Goal: Task Accomplishment & Management: Complete application form

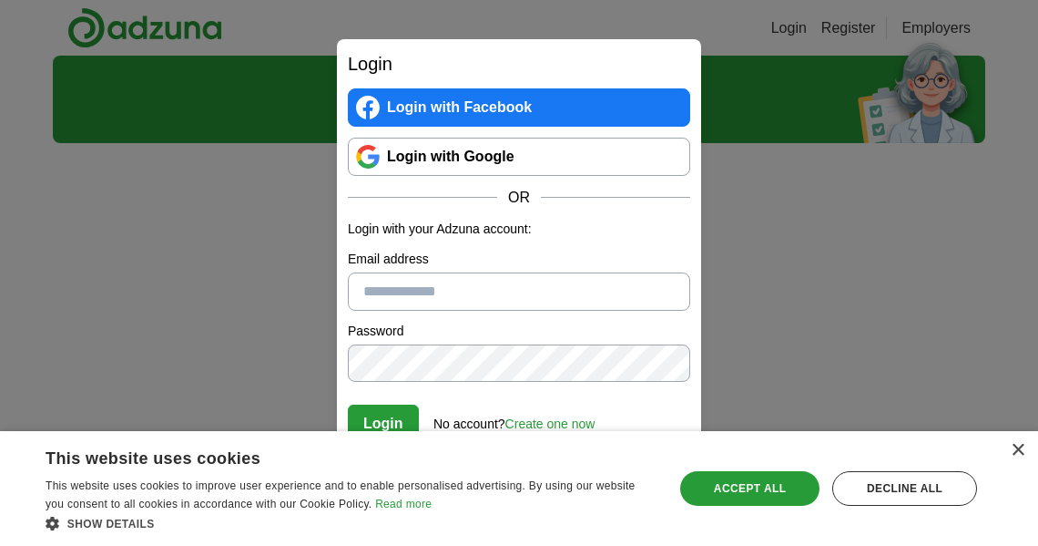
click at [404, 308] on input "Email address" at bounding box center [519, 291] width 342 height 38
type input "**********"
click at [386, 415] on button "Login" at bounding box center [383, 423] width 71 height 38
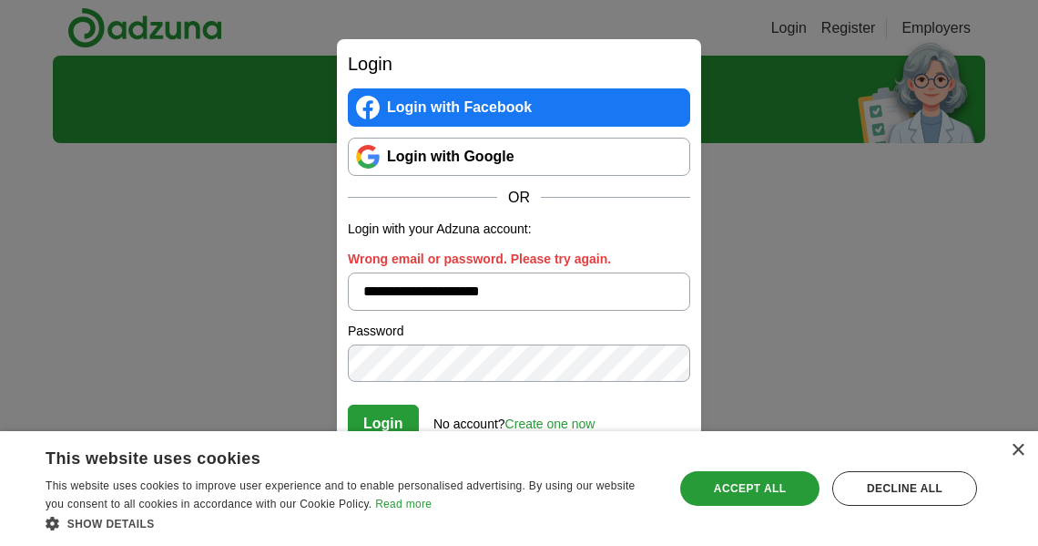
click at [195, 362] on div "**********" at bounding box center [519, 273] width 1038 height 546
click at [348, 404] on button "Login" at bounding box center [383, 423] width 71 height 38
click at [151, 365] on div "**********" at bounding box center [519, 273] width 1038 height 546
drag, startPoint x: 546, startPoint y: 291, endPoint x: 128, endPoint y: 260, distance: 418.4
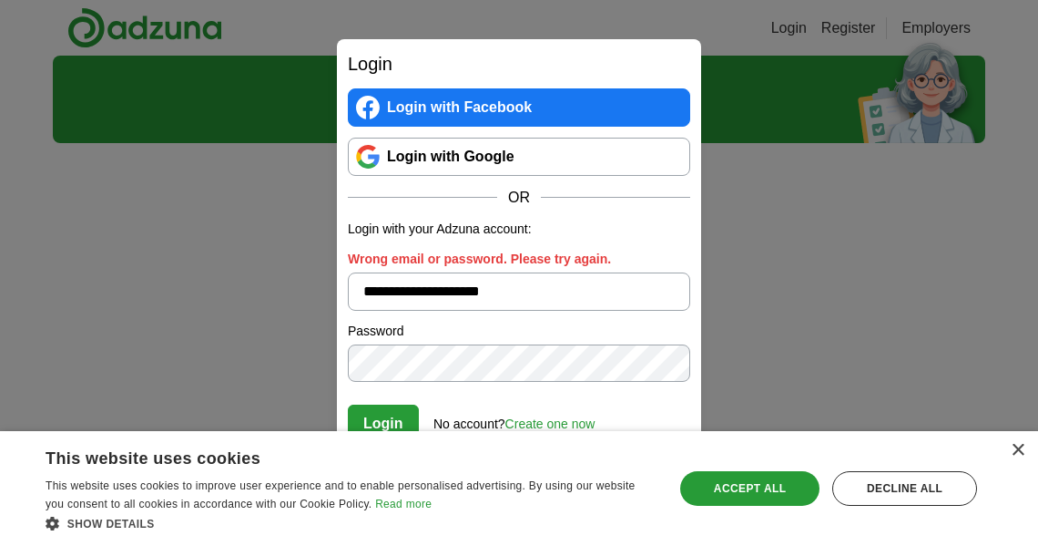
click at [128, 260] on div "**********" at bounding box center [519, 273] width 1038 height 546
click at [536, 423] on link "Create one now" at bounding box center [551, 423] width 90 height 15
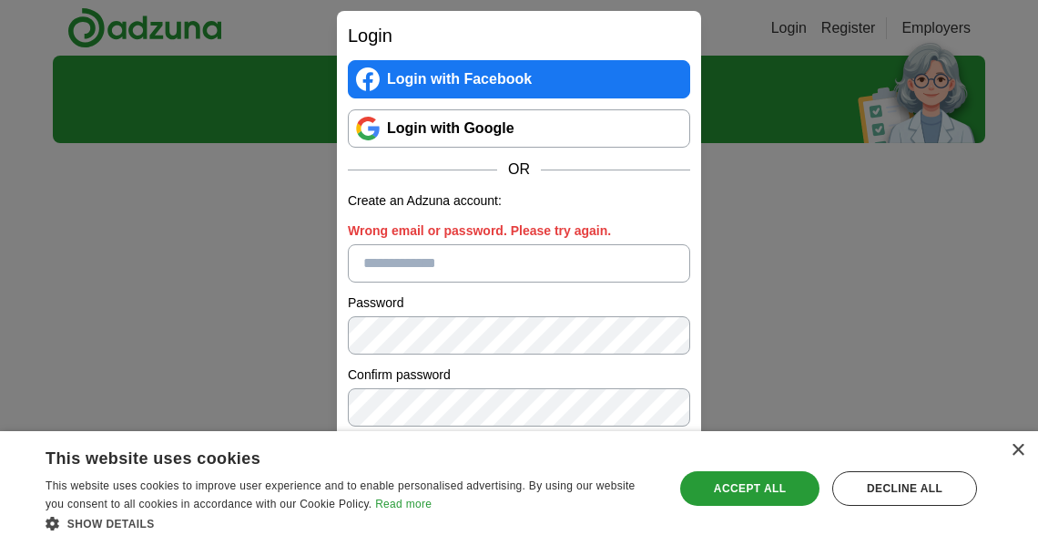
click at [404, 266] on input "Wrong email or password. Please try again." at bounding box center [519, 263] width 342 height 38
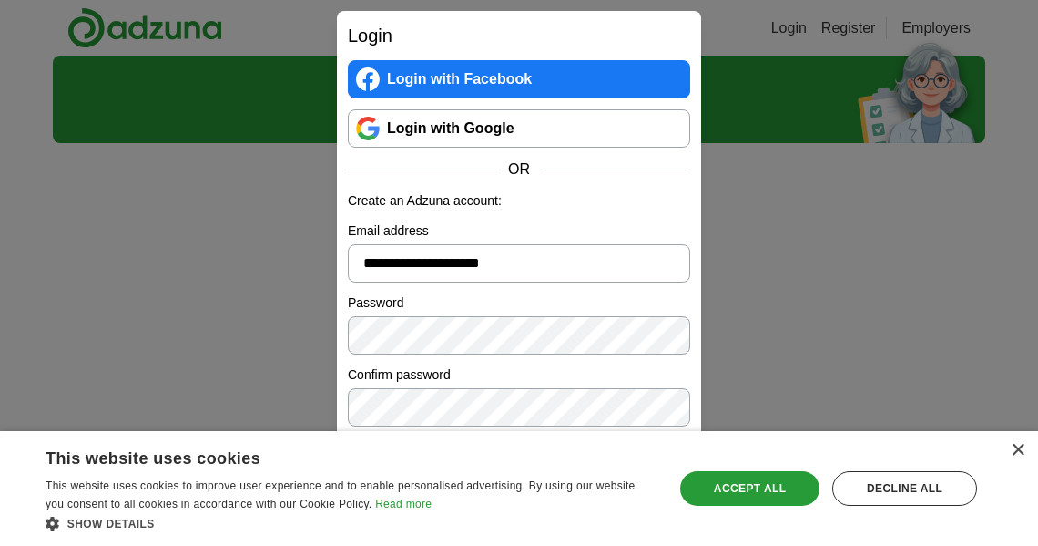
type input "**********"
click at [534, 297] on label "Password" at bounding box center [519, 302] width 342 height 19
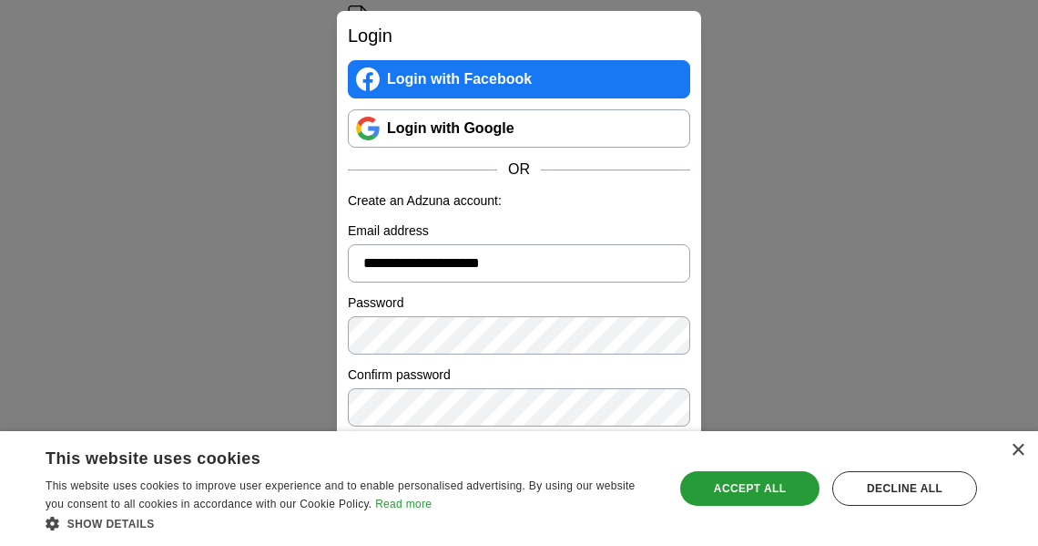
scroll to position [267, 0]
click at [1020, 448] on div "×" at bounding box center [1018, 451] width 14 height 14
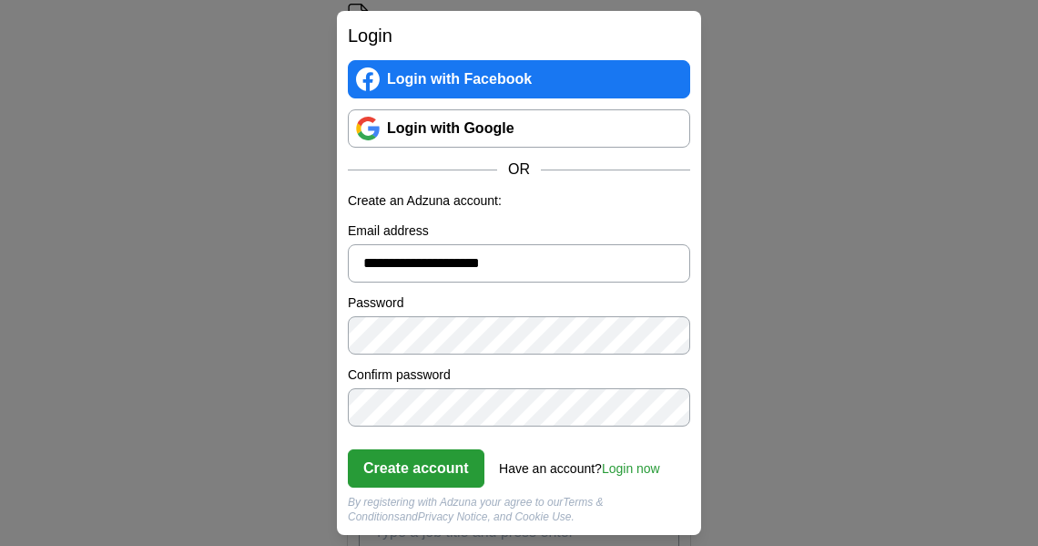
click at [431, 463] on button "Create account" at bounding box center [416, 468] width 137 height 38
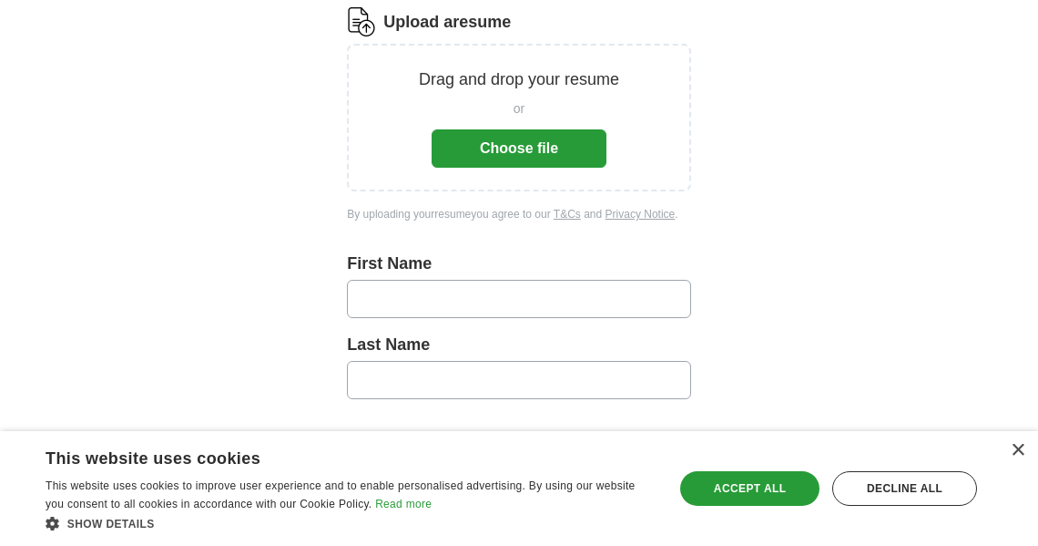
scroll to position [267, 0]
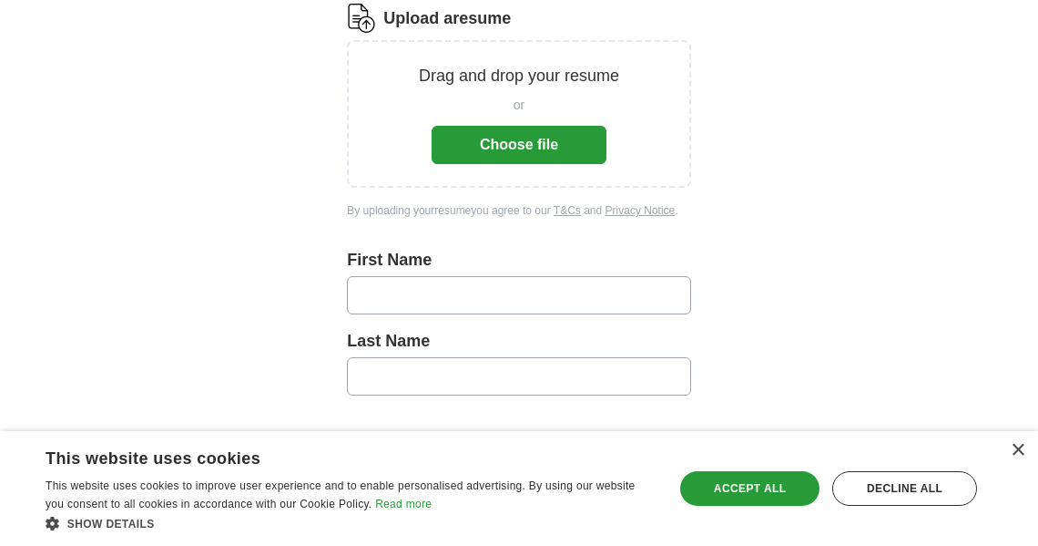
click at [455, 296] on input "text" at bounding box center [519, 295] width 344 height 38
type input "*****"
click at [452, 367] on input "text" at bounding box center [519, 376] width 344 height 38
type input "******"
click at [1018, 450] on div "×" at bounding box center [1018, 451] width 14 height 14
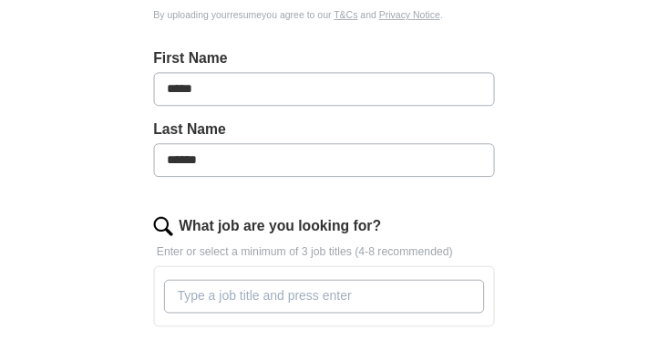
scroll to position [460, 0]
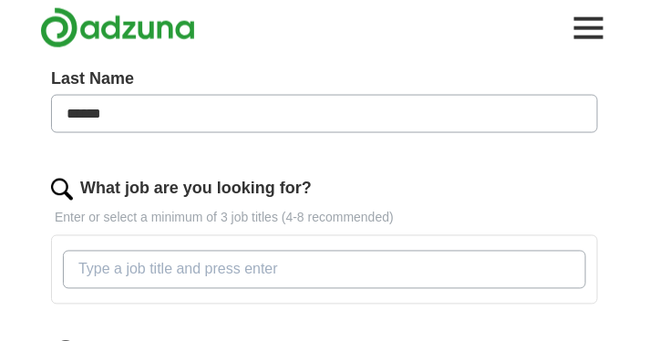
drag, startPoint x: 1047, startPoint y: 0, endPoint x: 338, endPoint y: 184, distance: 732.1
click at [338, 184] on div "What job are you looking for?" at bounding box center [324, 189] width 546 height 25
click at [252, 279] on input "What job are you looking for?" at bounding box center [324, 269] width 523 height 38
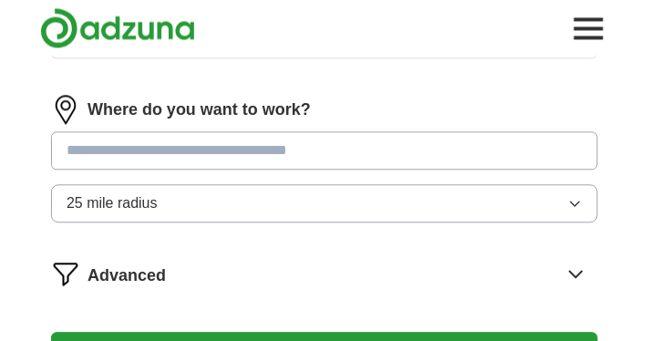
scroll to position [711, 0]
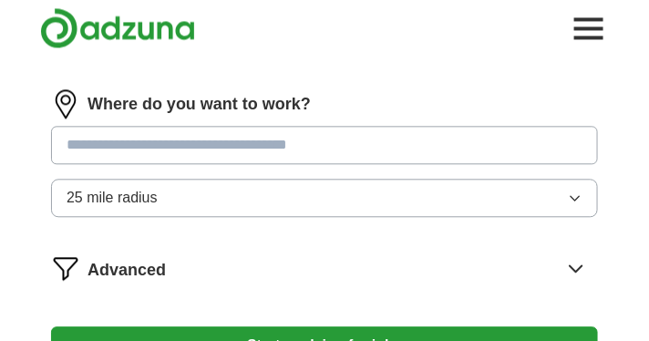
click at [250, 149] on input "text" at bounding box center [324, 145] width 546 height 38
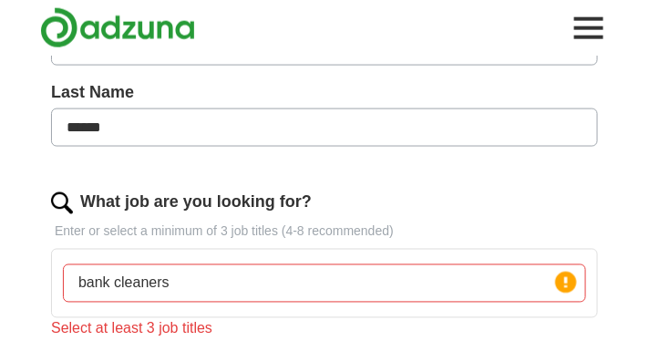
scroll to position [425, 0]
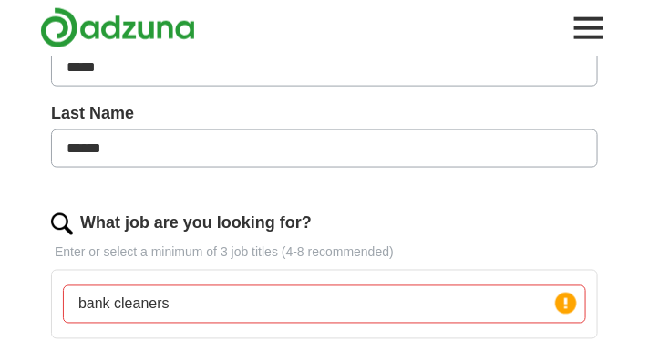
click at [184, 305] on input "bank cleaners" at bounding box center [324, 304] width 523 height 38
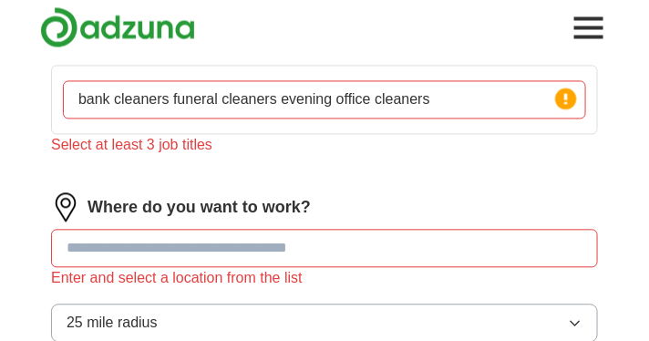
scroll to position [638, 0]
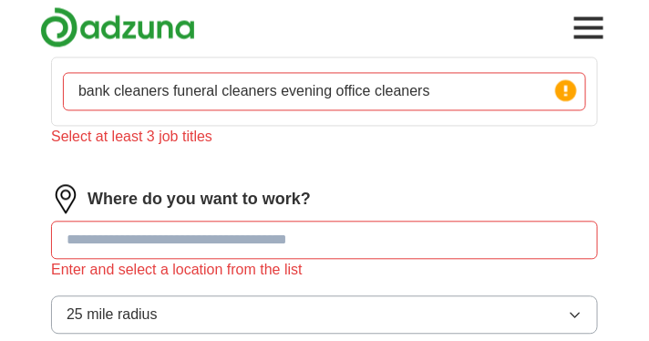
type input "bank cleaners funeral cleaners evening office cleaners"
click at [114, 246] on input "text" at bounding box center [324, 240] width 546 height 38
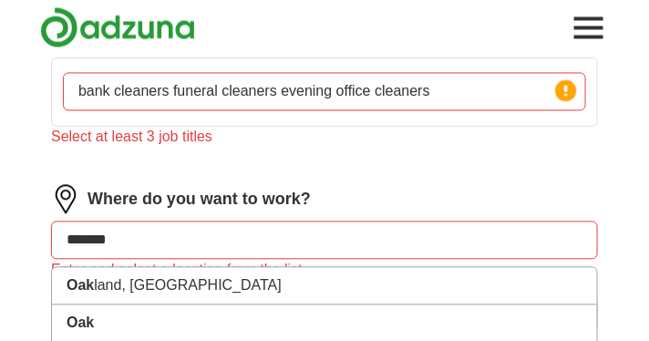
type input "********"
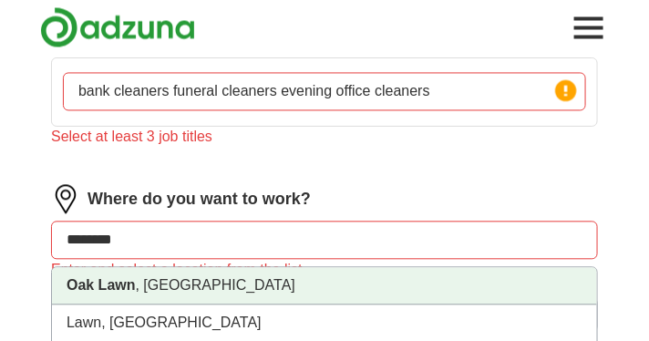
click at [133, 289] on strong "Oak Lawn" at bounding box center [100, 285] width 69 height 15
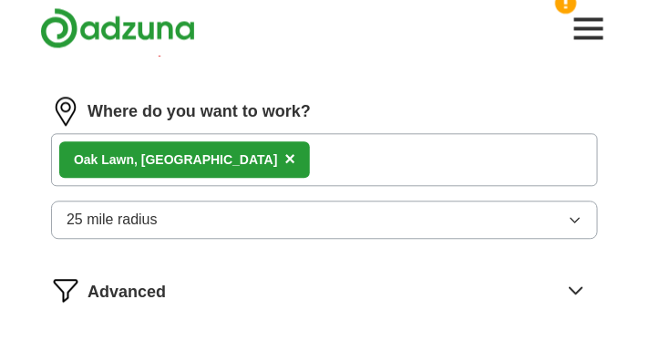
scroll to position [761, 0]
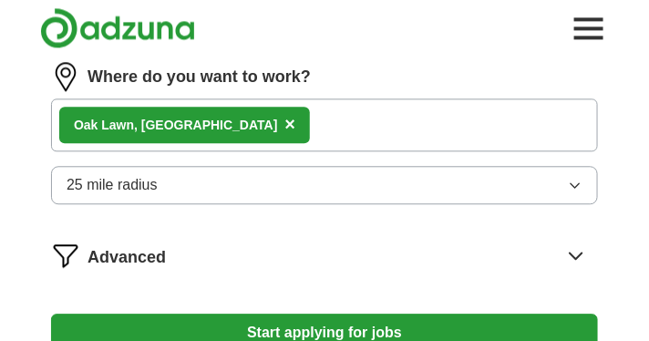
click at [239, 194] on button "25 mile radius" at bounding box center [324, 185] width 546 height 38
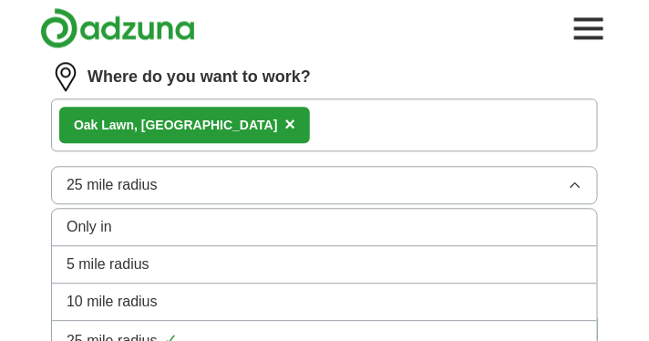
click at [149, 266] on div "5 mile radius" at bounding box center [324, 264] width 516 height 22
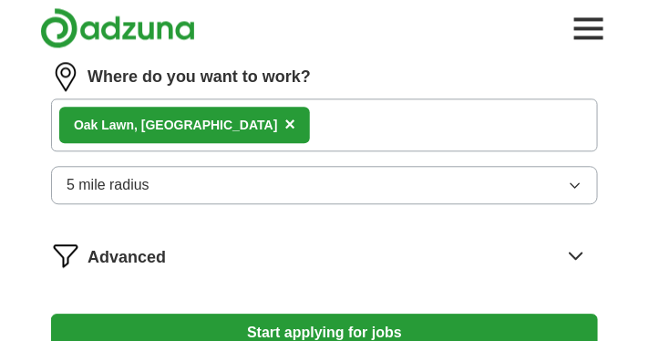
click at [428, 185] on button "5 mile radius" at bounding box center [324, 185] width 546 height 38
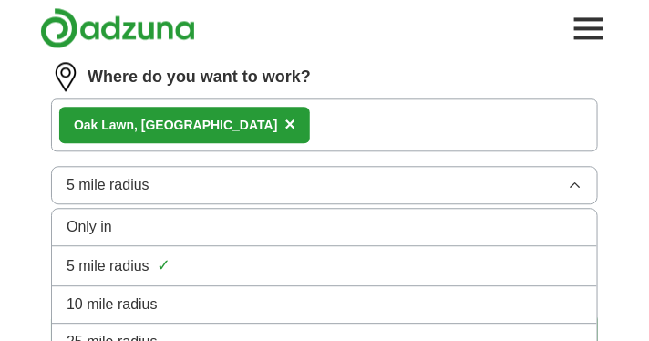
click at [197, 296] on div "10 mile radius" at bounding box center [324, 304] width 516 height 22
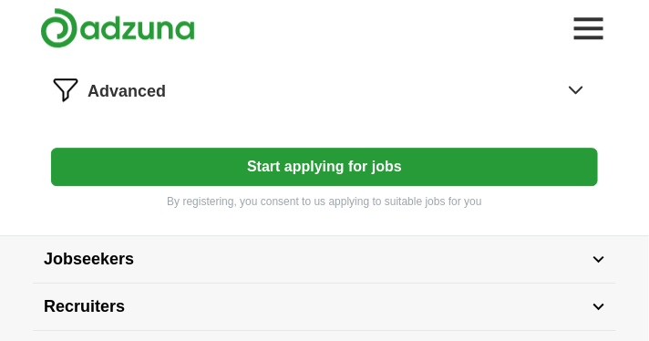
scroll to position [928, 0]
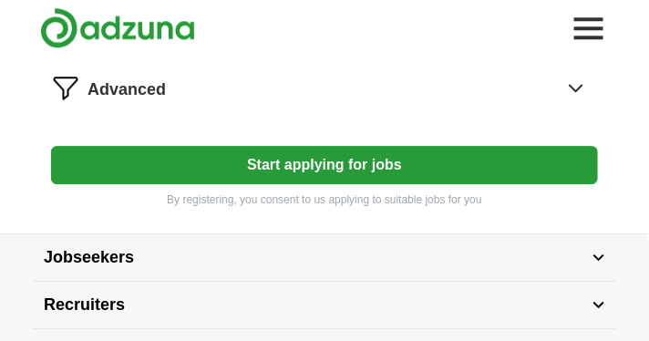
click at [357, 162] on button "Start applying for jobs" at bounding box center [324, 165] width 546 height 38
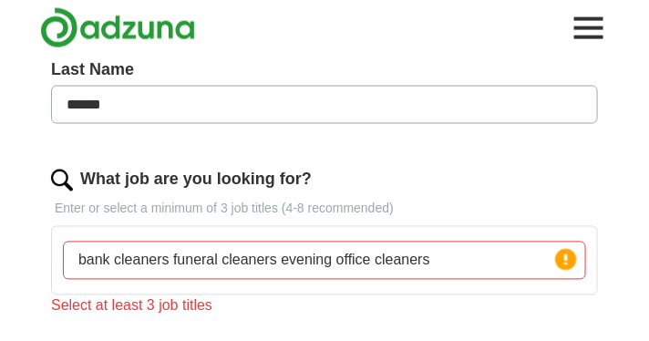
scroll to position [545, 0]
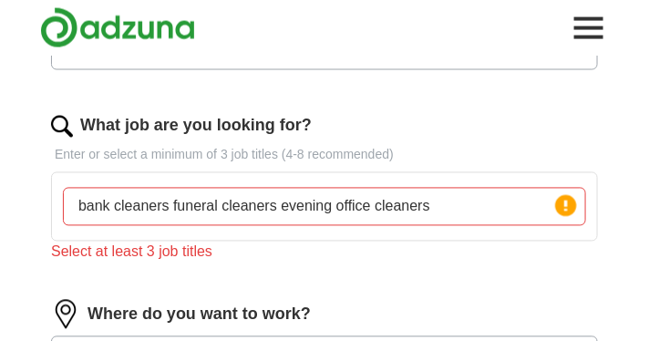
click at [167, 206] on input "bank cleaners funeral cleaners evening office cleaners" at bounding box center [324, 207] width 523 height 38
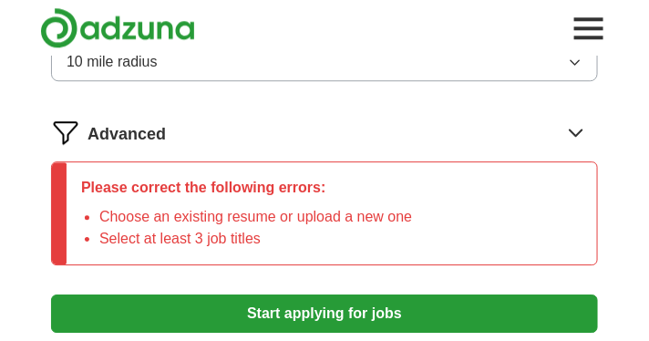
scroll to position [941, 0]
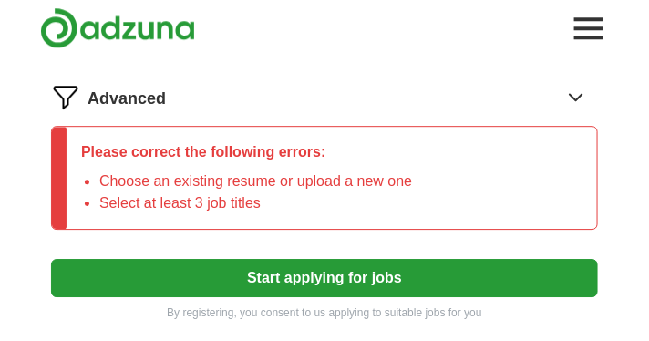
click at [365, 276] on button "Start applying for jobs" at bounding box center [324, 278] width 546 height 38
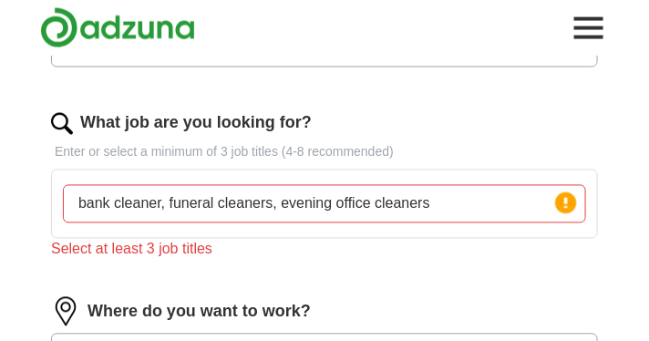
scroll to position [543, 0]
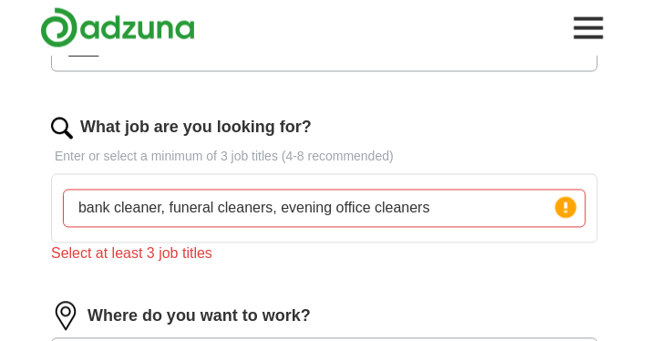
drag, startPoint x: 170, startPoint y: 205, endPoint x: 561, endPoint y: 288, distance: 399.4
click at [561, 288] on form "Upload a resume Drag and drop your resume or Choose file By uploading your resu…" at bounding box center [324, 212] width 546 height 1013
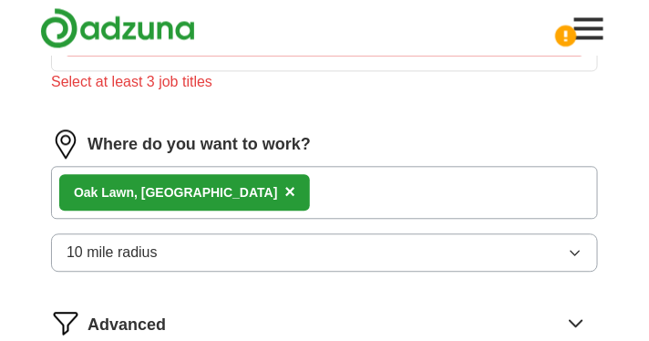
scroll to position [883, 0]
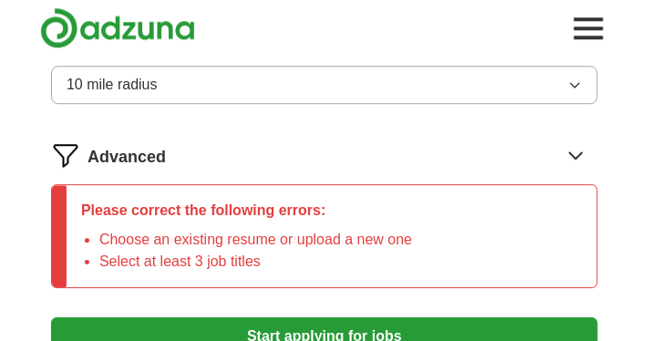
click at [397, 325] on button "Start applying for jobs" at bounding box center [324, 336] width 546 height 38
click at [400, 332] on button "Start applying for jobs" at bounding box center [324, 336] width 546 height 38
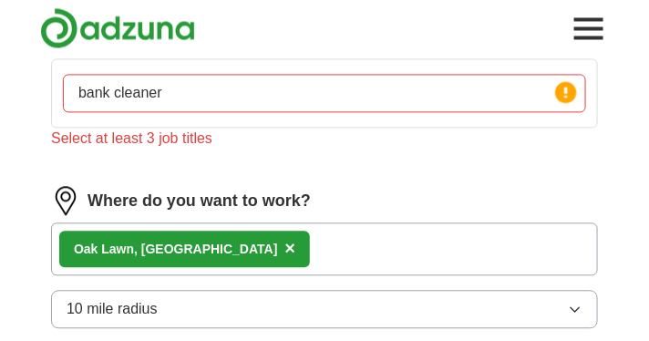
scroll to position [623, 0]
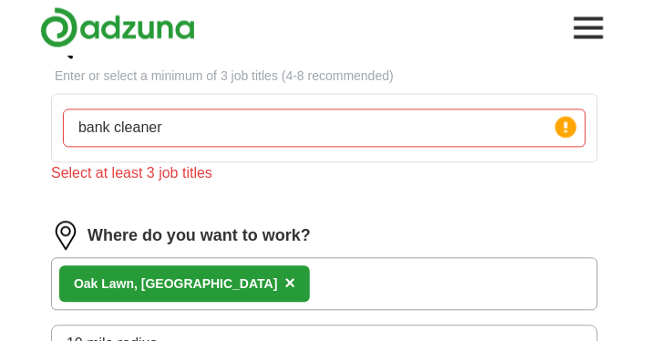
click at [77, 125] on input "bank cleaner" at bounding box center [324, 128] width 523 height 38
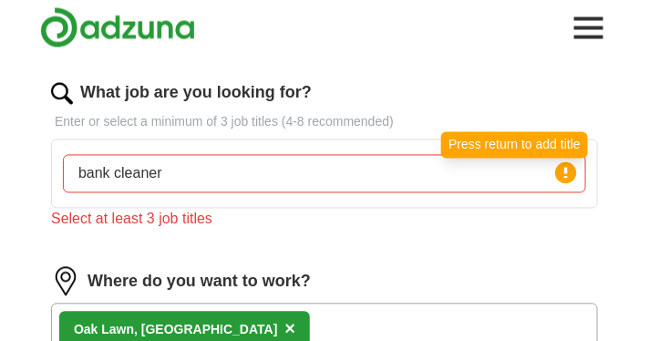
click at [564, 169] on circle at bounding box center [565, 172] width 21 height 21
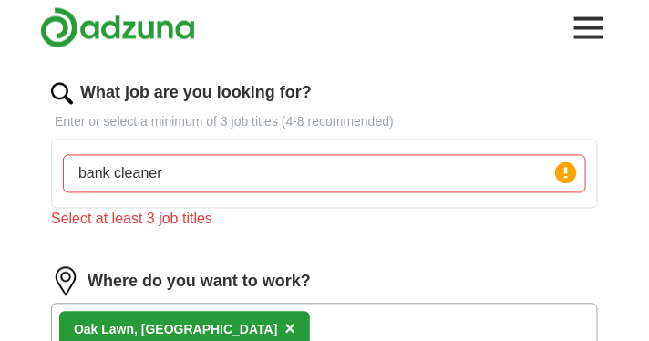
click at [566, 177] on icon at bounding box center [566, 173] width 4 height 11
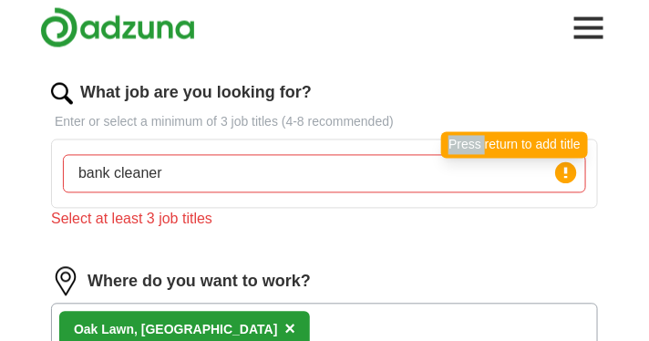
click at [566, 177] on icon at bounding box center [566, 173] width 4 height 11
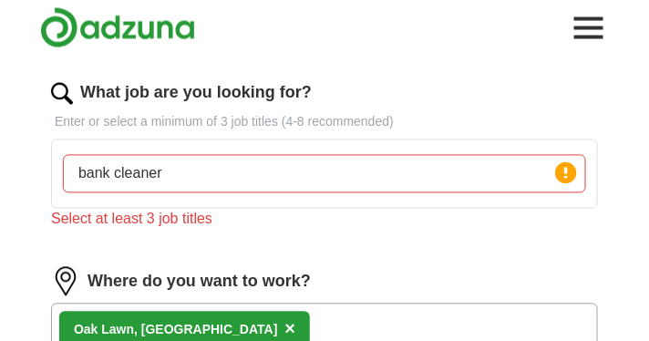
click at [566, 177] on icon at bounding box center [566, 173] width 4 height 11
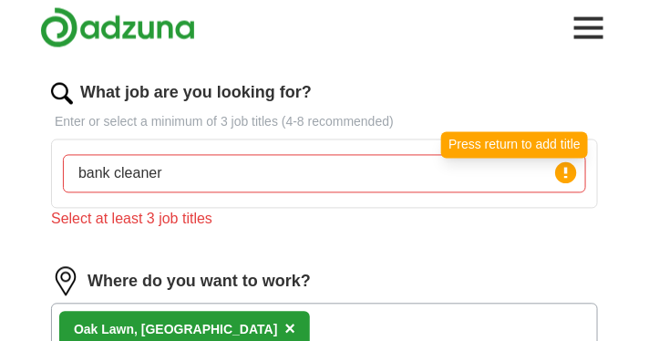
click at [566, 177] on icon at bounding box center [566, 173] width 4 height 11
click at [559, 177] on circle at bounding box center [565, 172] width 21 height 21
click at [567, 169] on icon at bounding box center [566, 173] width 4 height 11
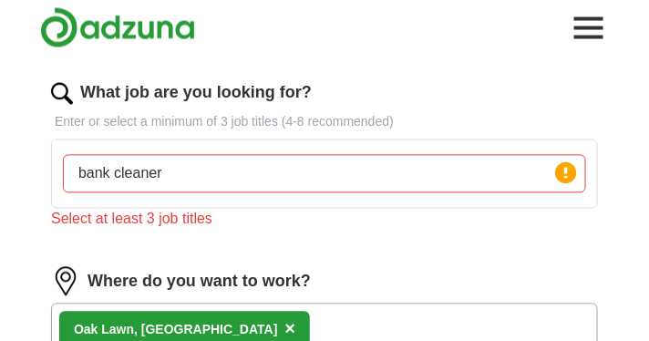
click at [183, 170] on input "bank cleaner" at bounding box center [324, 174] width 523 height 38
type input "bank cleaner,"
click at [141, 32] on img at bounding box center [117, 27] width 155 height 41
